Goal: Complete application form

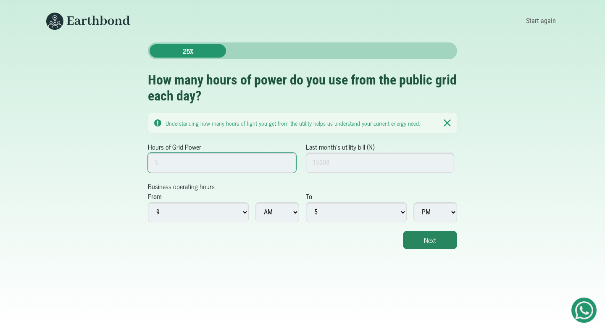
click at [251, 163] on input "Hours of Grid Power" at bounding box center [222, 162] width 148 height 20
type input "5"
click at [327, 163] on input "Last month's utility bill (N)" at bounding box center [380, 162] width 148 height 20
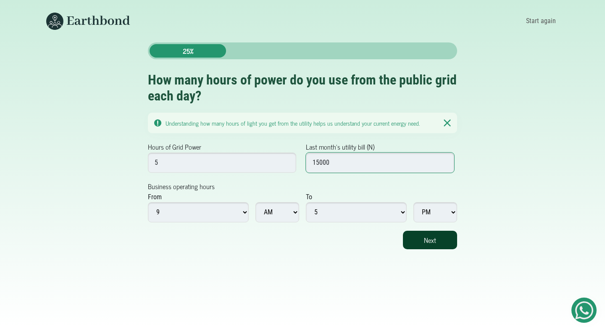
type input "15000"
click at [424, 238] on button "Next" at bounding box center [430, 239] width 54 height 18
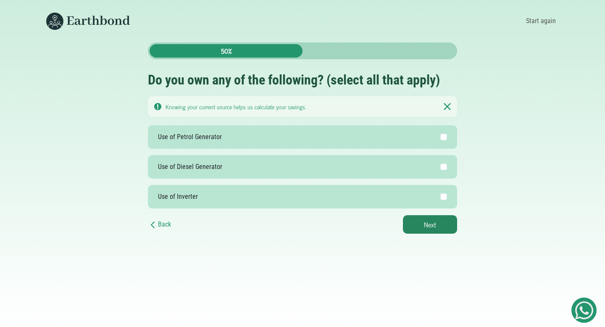
click at [406, 137] on label "Use of Petrol Generator" at bounding box center [302, 137] width 309 height 24
click at [440, 137] on input "Use of Petrol Generator" at bounding box center [443, 136] width 7 height 7
checkbox input "true"
click at [431, 223] on button "Next" at bounding box center [430, 224] width 54 height 18
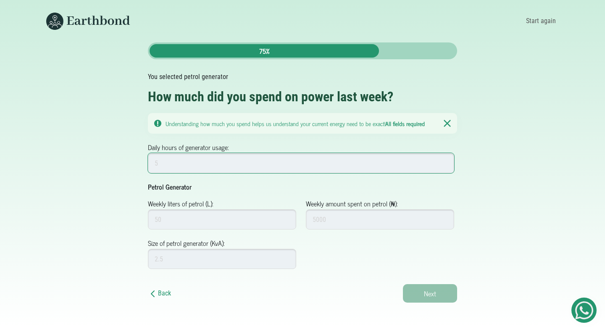
click at [265, 166] on input "Daily hours of generator usage:" at bounding box center [301, 163] width 306 height 20
type input "5"
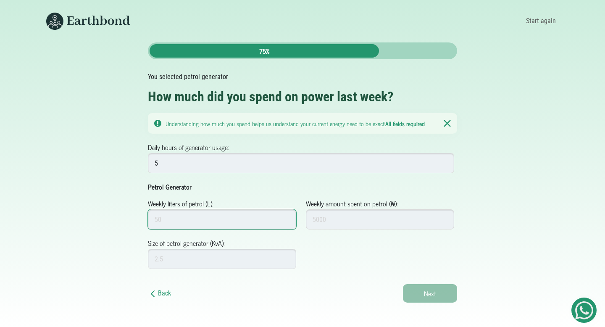
click at [250, 219] on input "Weekly liters of petrol (L):" at bounding box center [222, 219] width 148 height 20
type input "50"
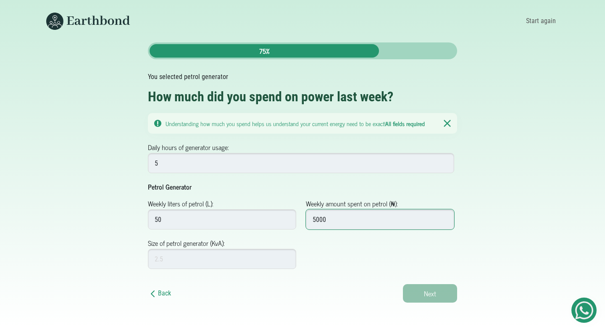
type input "5000"
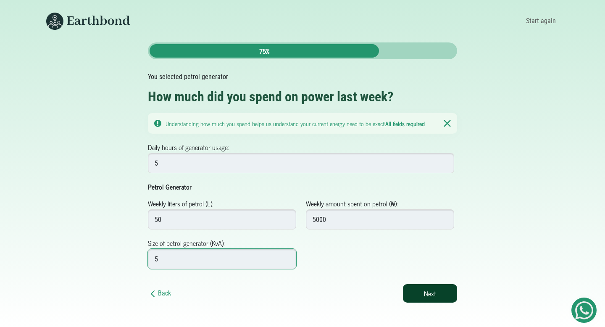
type input "5"
click at [411, 299] on button "Next" at bounding box center [430, 293] width 54 height 18
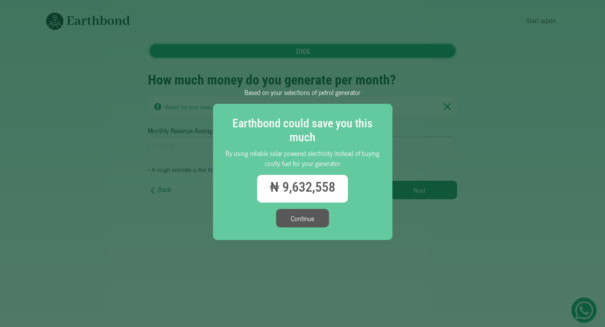
click at [300, 216] on button "Continue" at bounding box center [302, 218] width 53 height 18
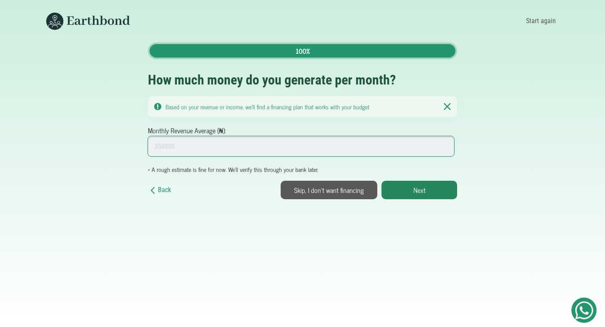
click at [311, 149] on input "Monthly Revenue Average (₦):" at bounding box center [301, 146] width 306 height 20
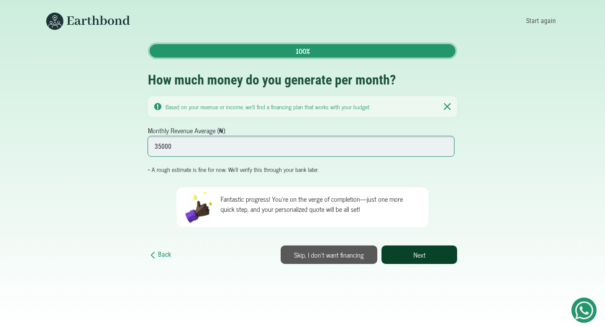
type input "35000"
click at [402, 249] on button "Next" at bounding box center [419, 254] width 76 height 18
